Goal: Information Seeking & Learning: Learn about a topic

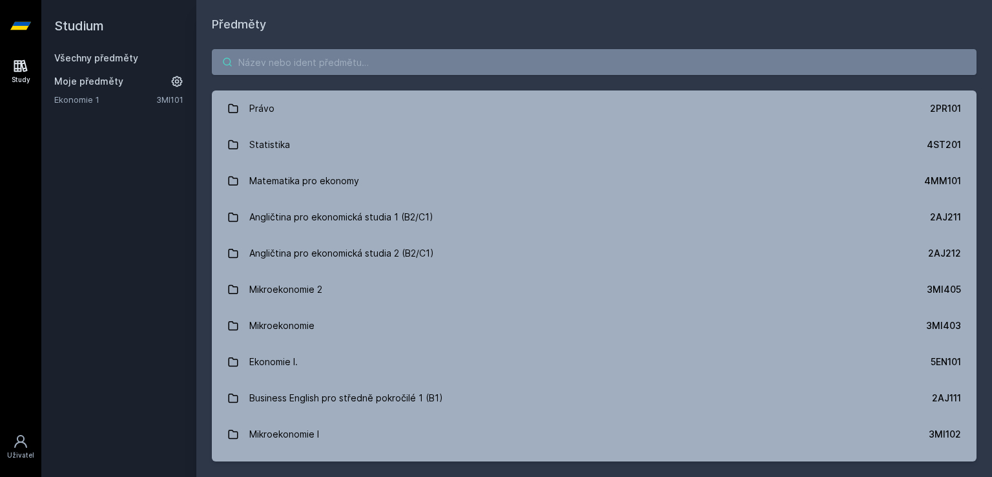
click at [379, 72] on input "search" at bounding box center [594, 62] width 765 height 26
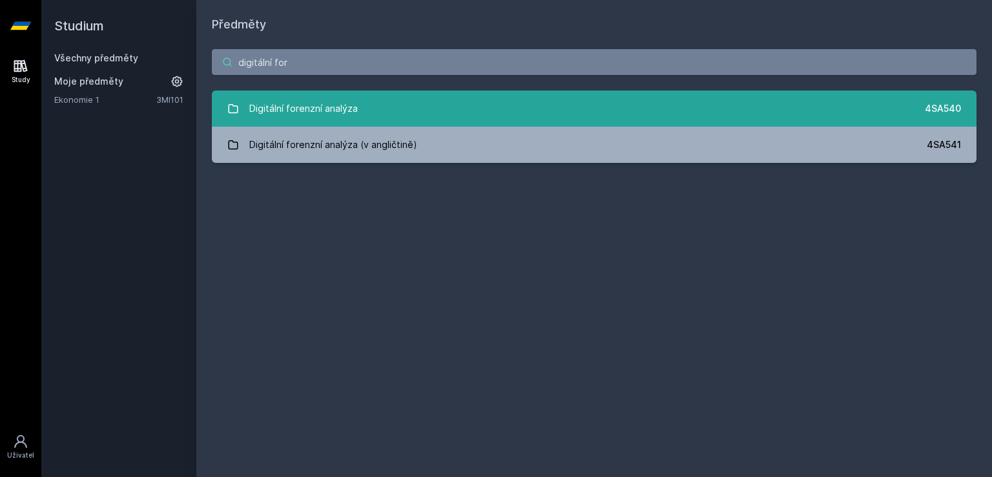
type input "digitální for"
click at [351, 111] on div "Digitální forenzní analýza" at bounding box center [303, 109] width 109 height 26
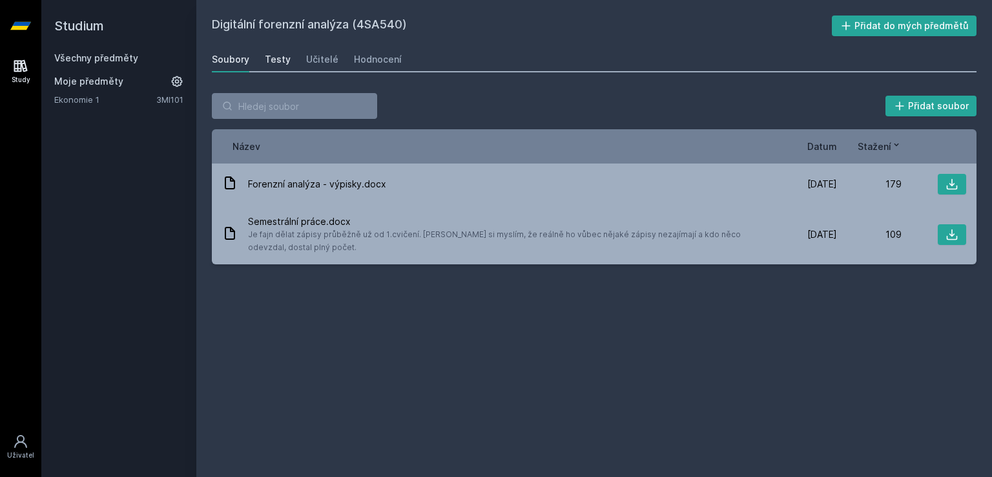
click at [269, 67] on link "Testy" at bounding box center [278, 60] width 26 height 26
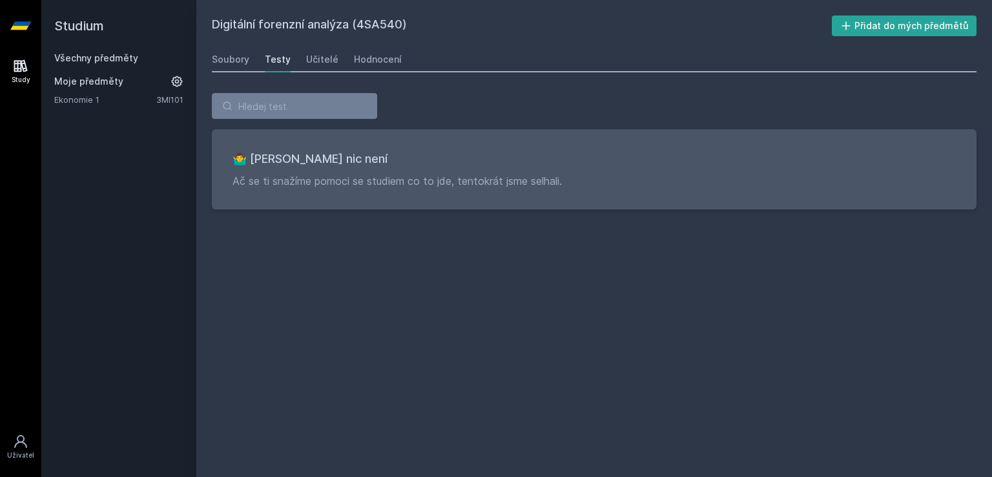
click at [339, 63] on div "Soubory Testy Učitelé Hodnocení" at bounding box center [594, 60] width 765 height 26
click at [330, 60] on div "Učitelé" at bounding box center [322, 59] width 32 height 13
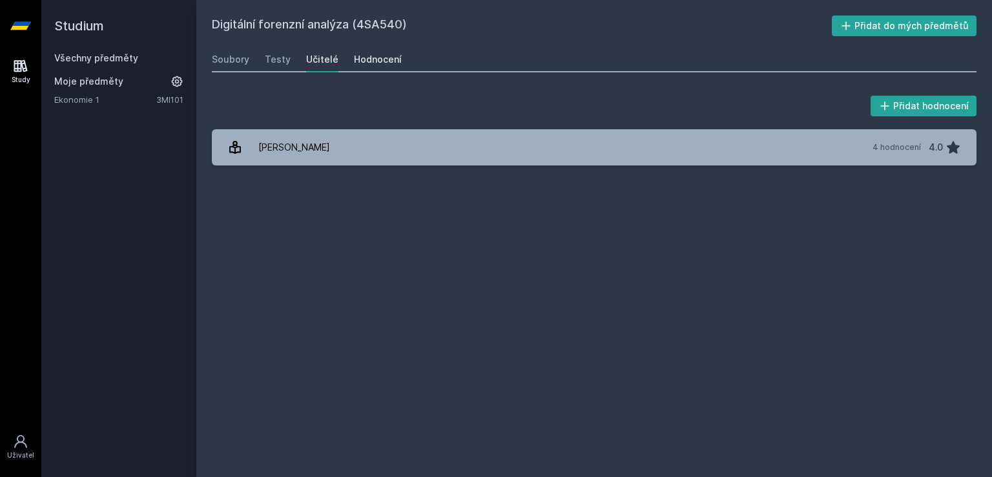
click at [370, 59] on div "Hodnocení" at bounding box center [378, 59] width 48 height 13
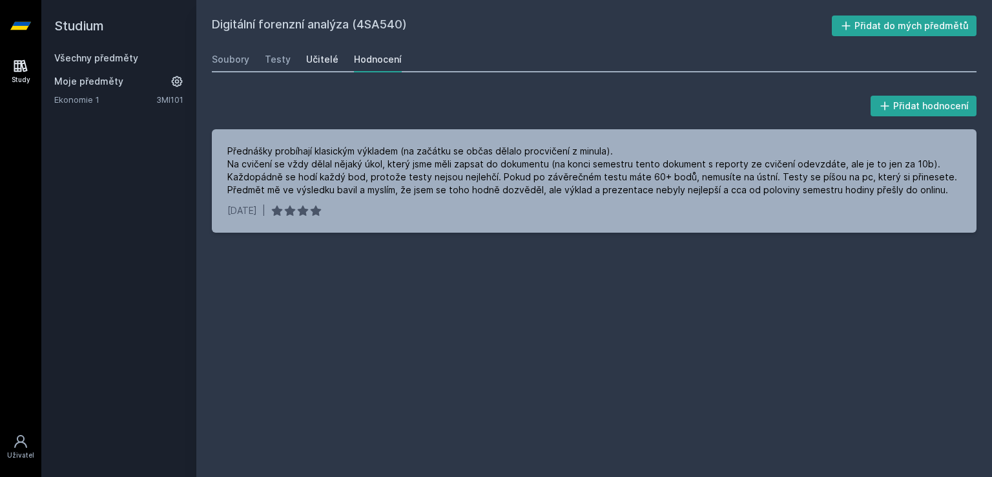
click at [315, 69] on link "Učitelé" at bounding box center [322, 60] width 32 height 26
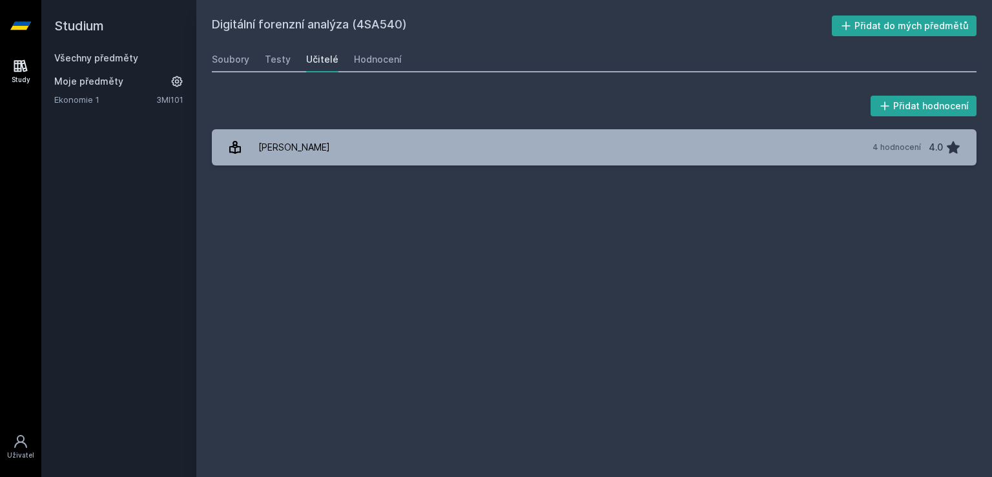
click at [258, 57] on div "Soubory Testy Učitelé Hodnocení" at bounding box center [594, 60] width 765 height 26
click at [232, 63] on div "Soubory" at bounding box center [230, 59] width 37 height 13
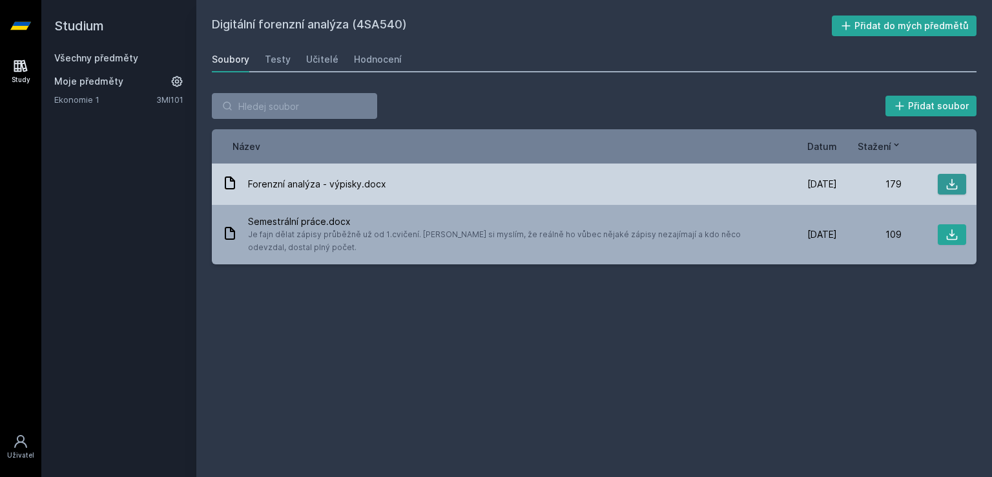
click at [948, 189] on icon at bounding box center [952, 184] width 13 height 13
